Goal: Task Accomplishment & Management: Complete application form

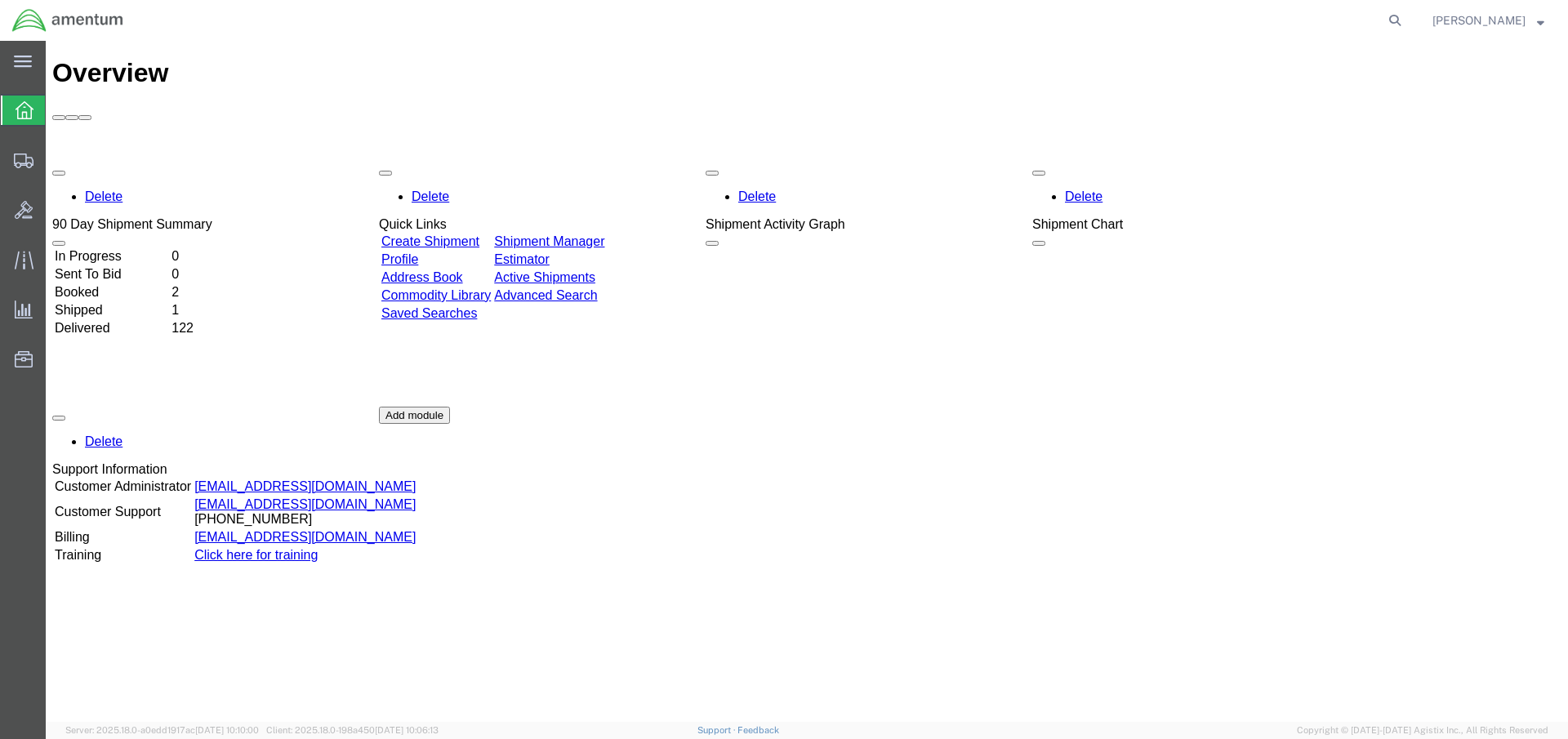
click at [604, 235] on link "Shipment Manager" at bounding box center [548, 242] width 110 height 14
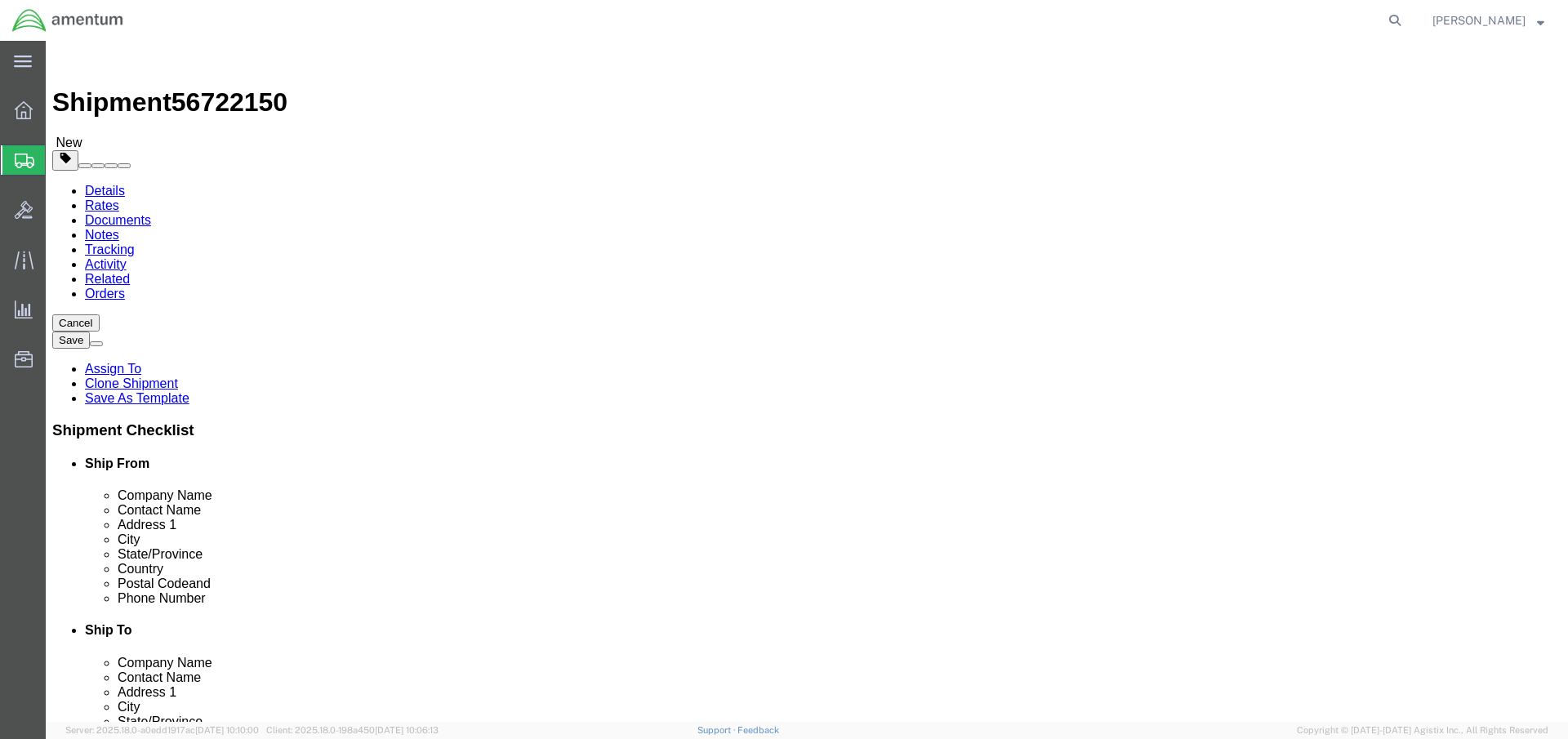
select select "53953"
select select
drag, startPoint x: 1126, startPoint y: 1372, endPoint x: 1134, endPoint y: 1368, distance: 8.9
click button "Continue"
click input "129"
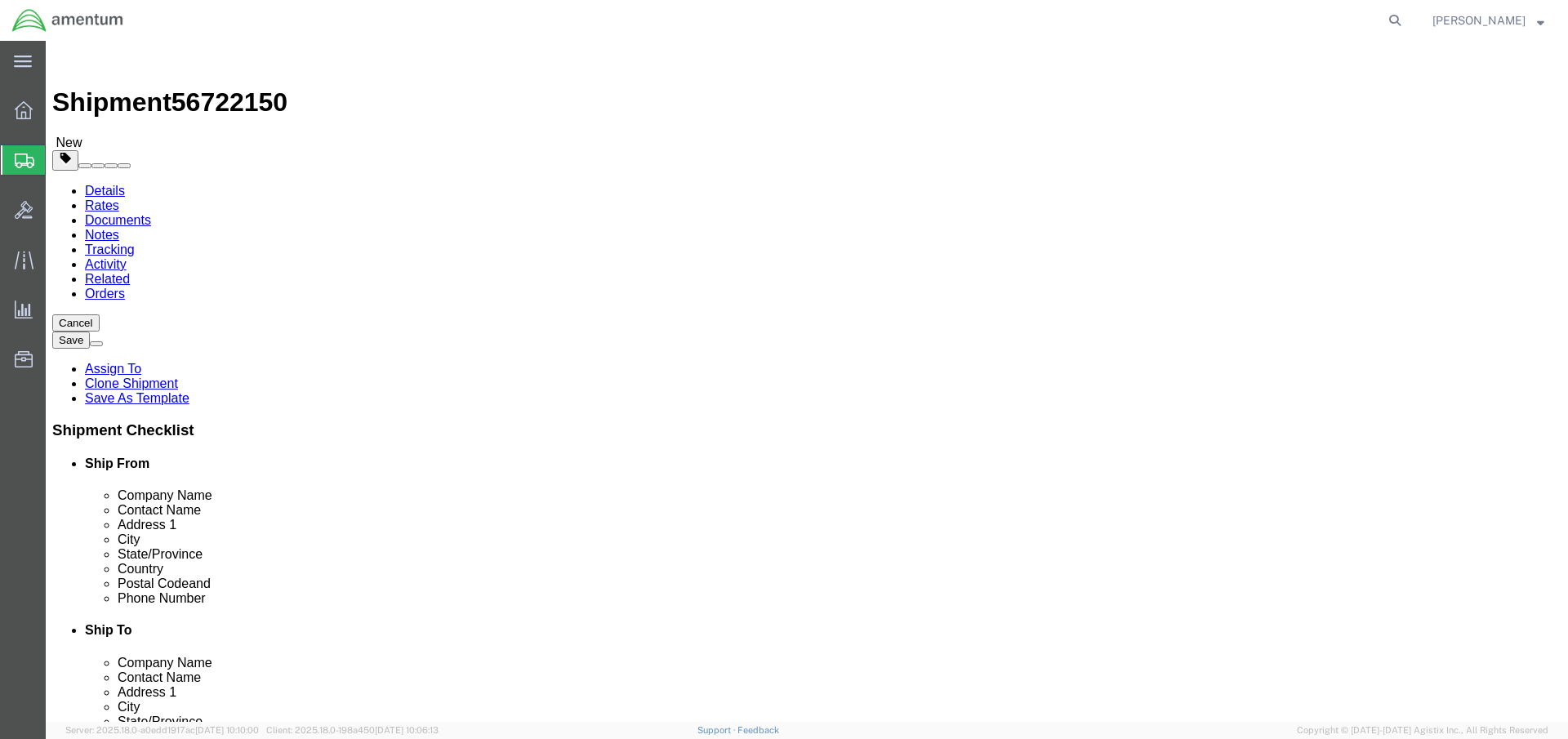
type input "1"
click input "129"
type input "1"
click input "129"
type input "1"
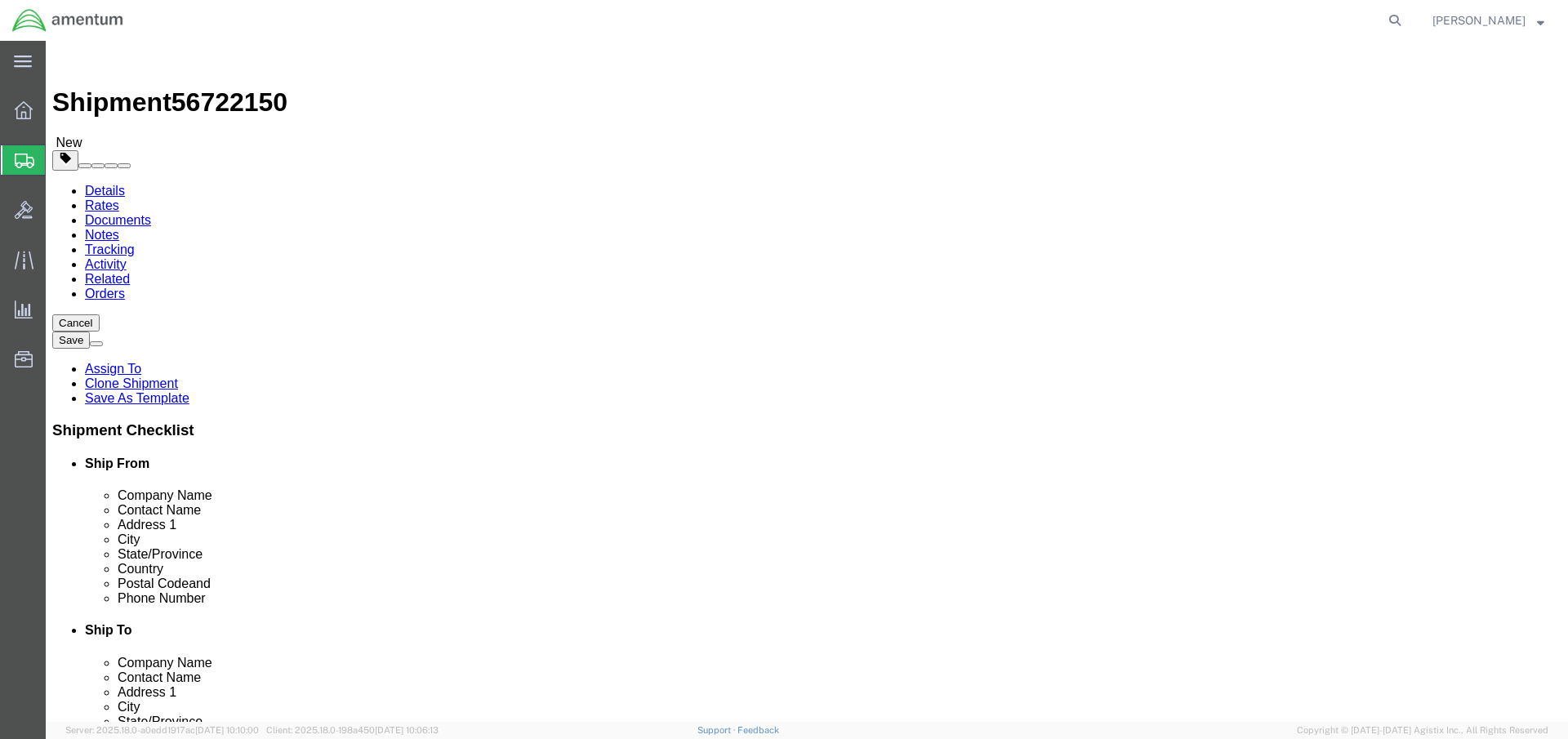
click input "129"
type input "1"
click input "129"
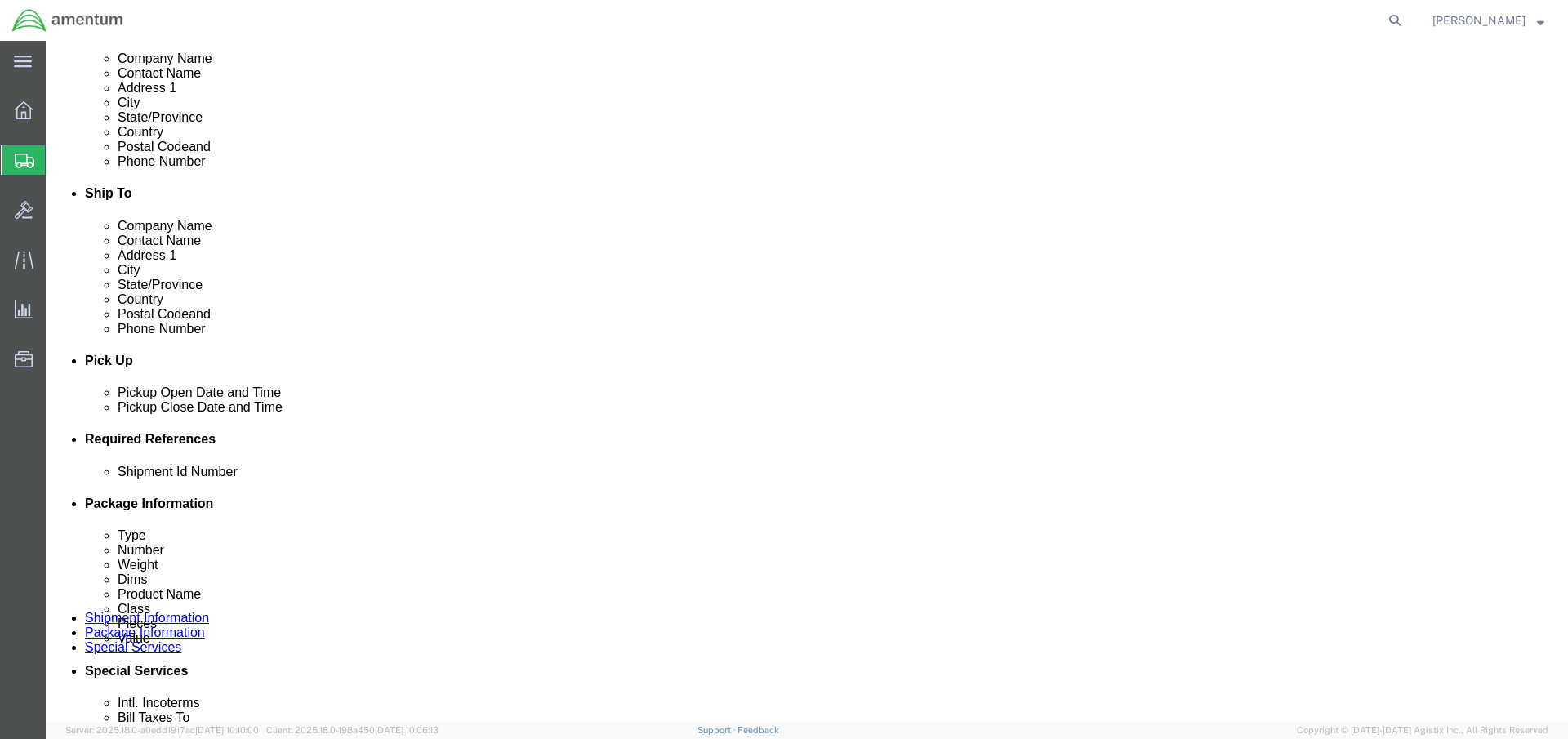
type input "1"
click input "129"
type input "1"
click button "Continue"
click button "Rate Shipment"
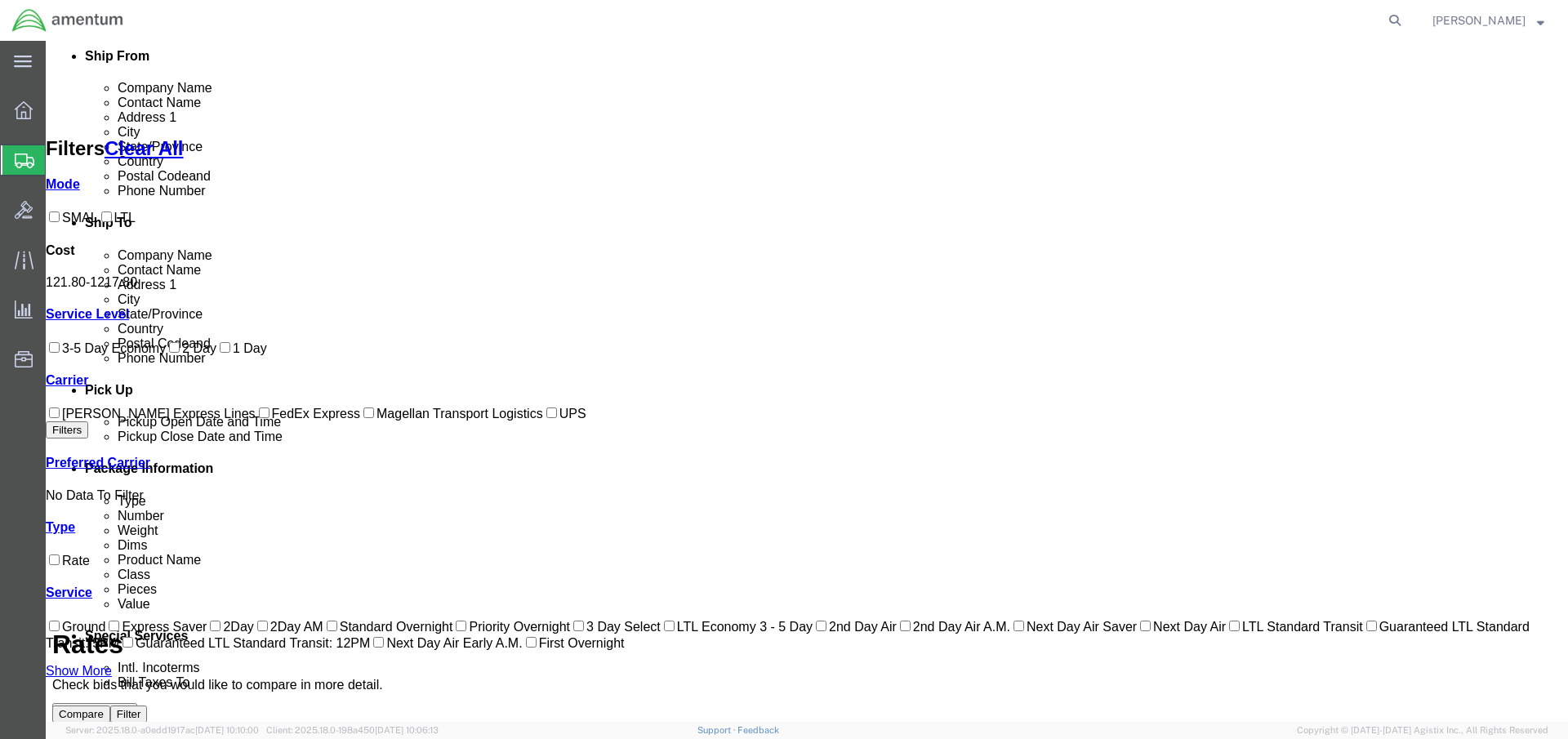
scroll to position [171, 0]
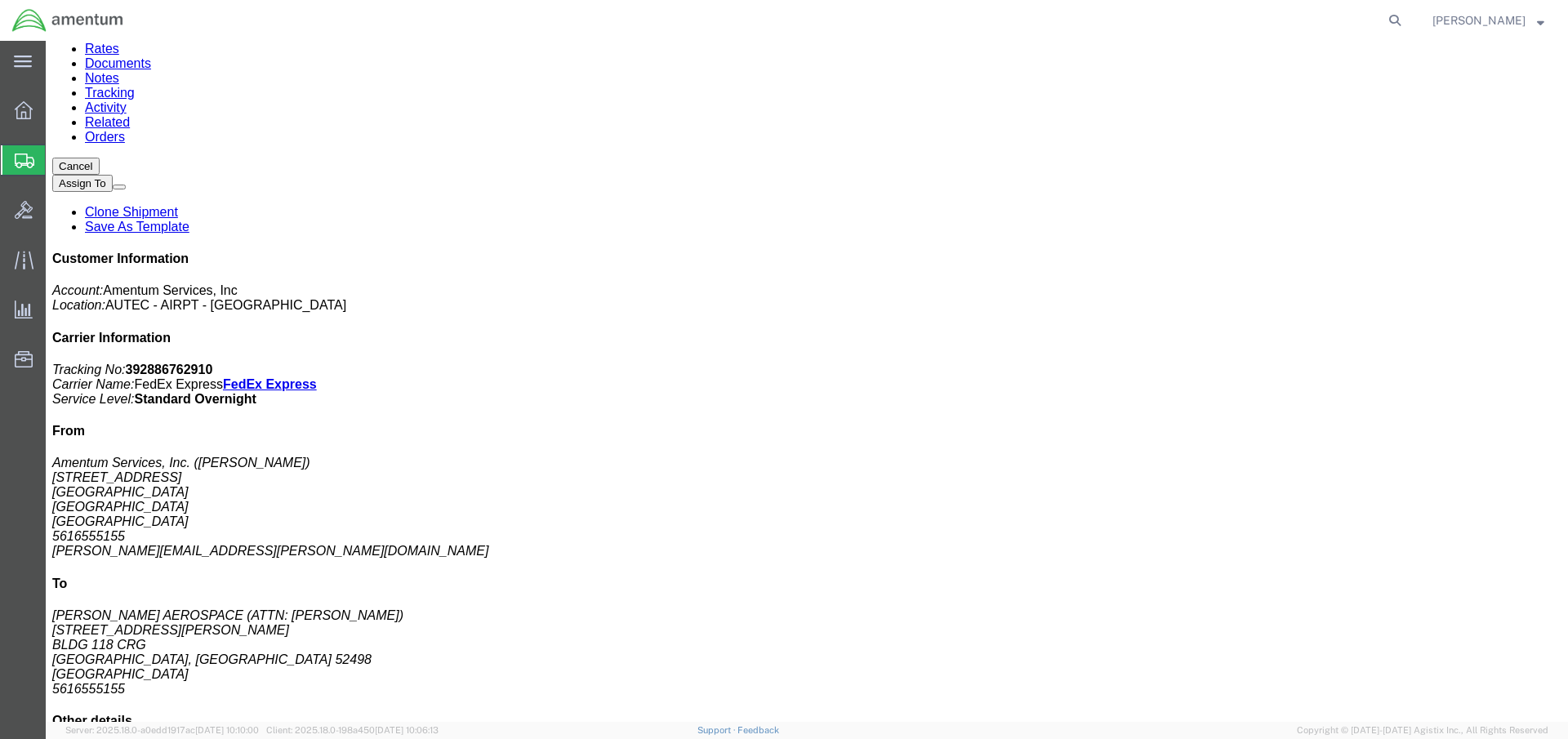
scroll to position [0, 0]
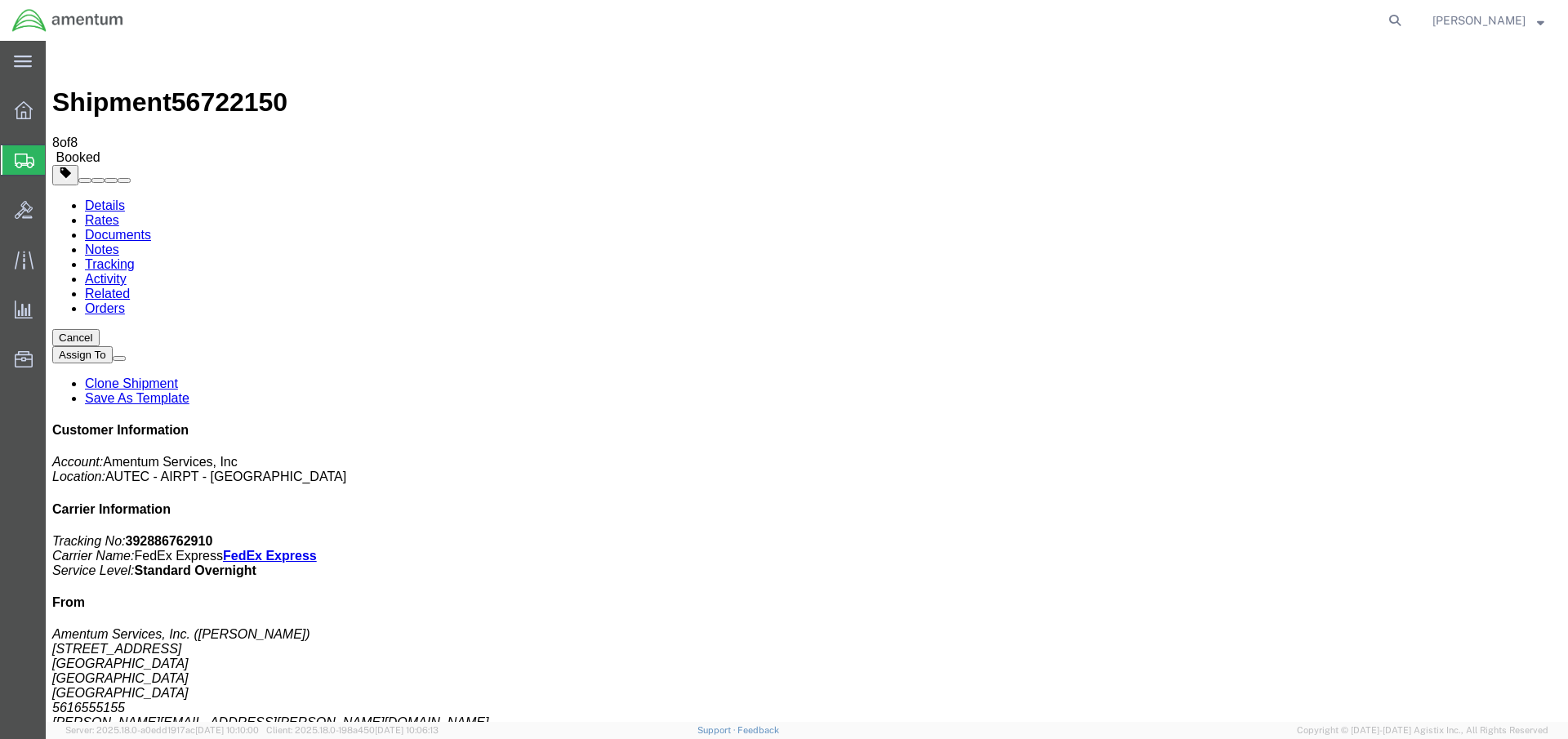
click at [119, 243] on link "Notes" at bounding box center [102, 250] width 34 height 14
click at [134, 257] on link "Tracking" at bounding box center [110, 264] width 50 height 14
click at [126, 272] on link "Activity" at bounding box center [105, 279] width 41 height 14
click at [130, 286] on link "Related" at bounding box center [107, 293] width 45 height 14
click at [104, 199] on link "Details" at bounding box center [105, 206] width 40 height 14
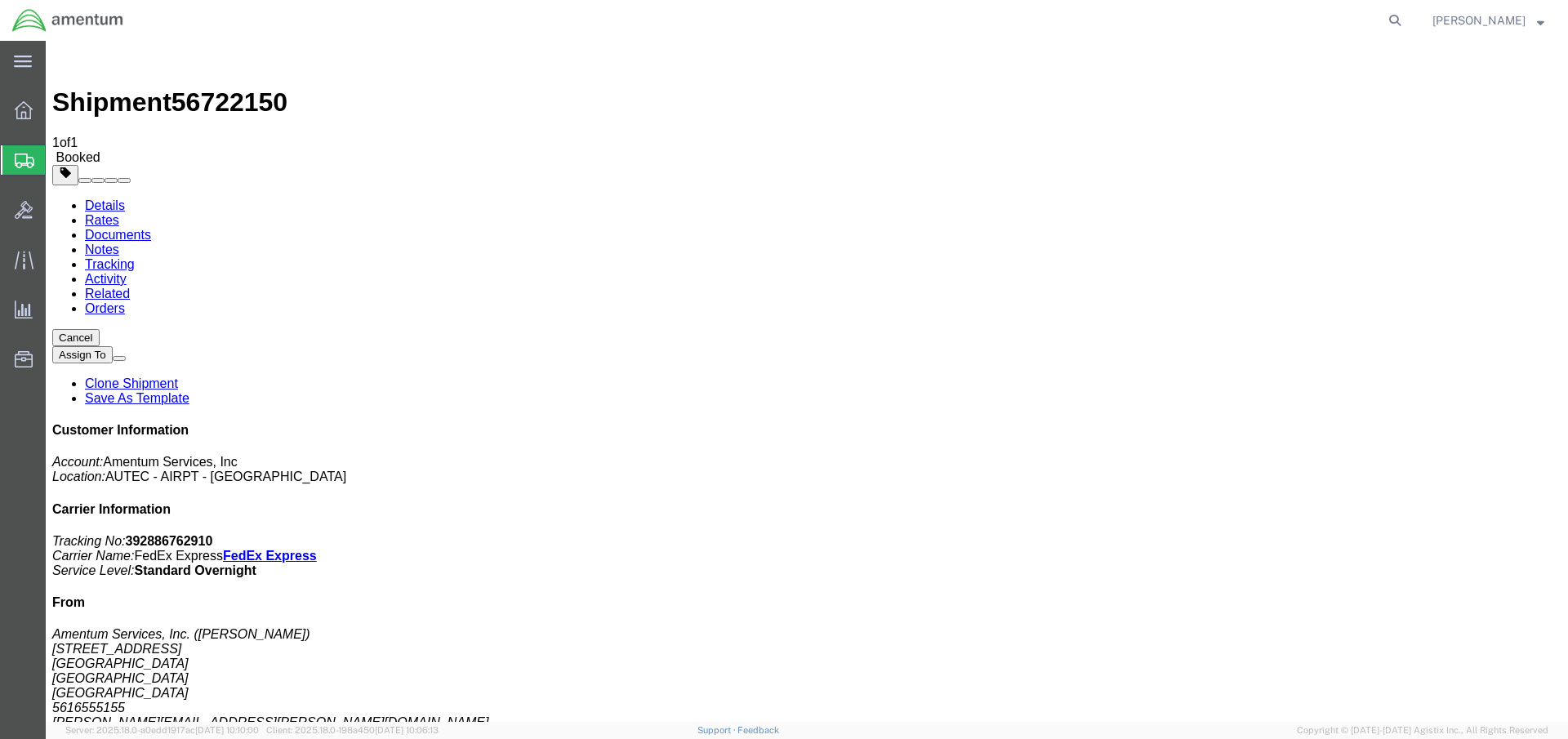
click link "Documents"
